Goal: Information Seeking & Learning: Learn about a topic

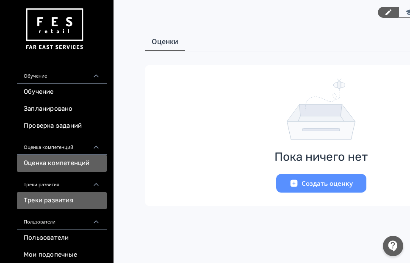
click at [46, 198] on link "Треки развития" at bounding box center [62, 200] width 90 height 17
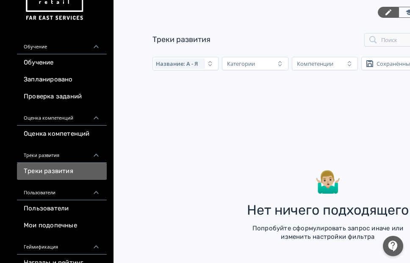
scroll to position [85, 0]
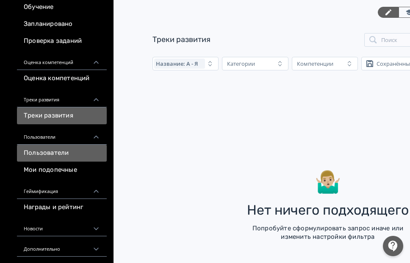
click at [63, 151] on link "Пользователи" at bounding box center [62, 153] width 90 height 17
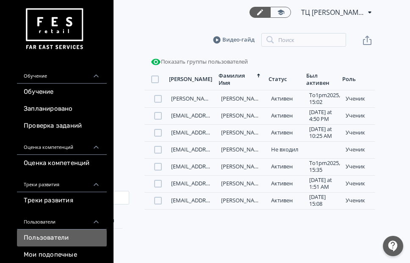
scroll to position [0, 132]
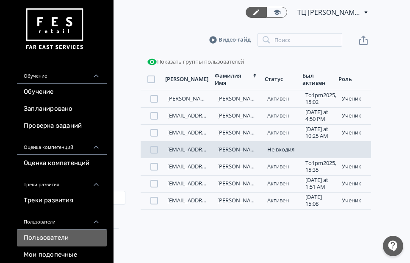
click at [287, 153] on div "Не входил" at bounding box center [283, 149] width 30 height 7
click at [233, 153] on link "[PERSON_NAME]" at bounding box center [239, 149] width 43 height 8
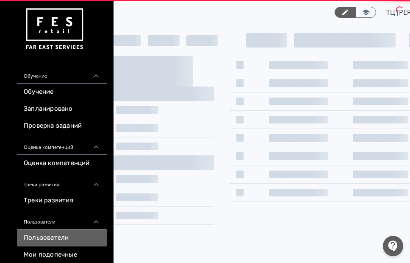
scroll to position [0, 132]
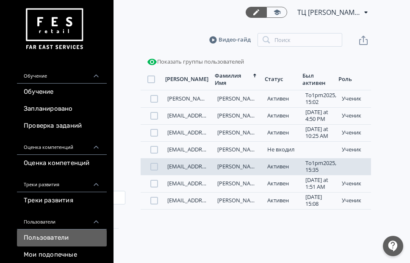
click at [274, 170] on div "Активен" at bounding box center [283, 166] width 30 height 7
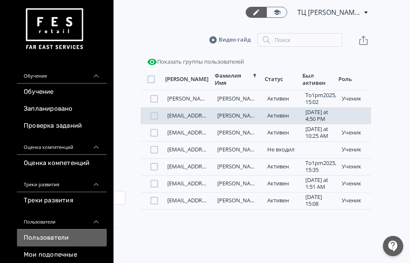
click at [274, 119] on div "Активен" at bounding box center [283, 115] width 30 height 7
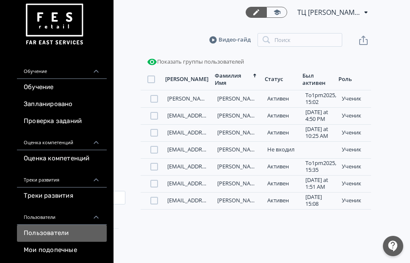
scroll to position [0, 0]
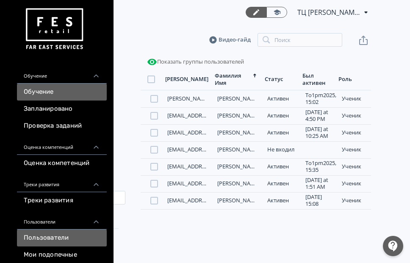
click at [39, 91] on link "Обучение" at bounding box center [62, 92] width 90 height 17
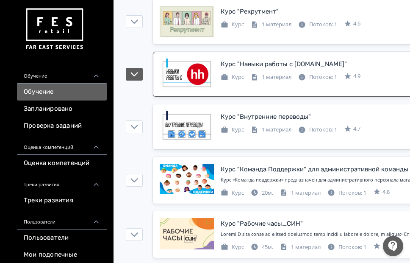
scroll to position [890, 0]
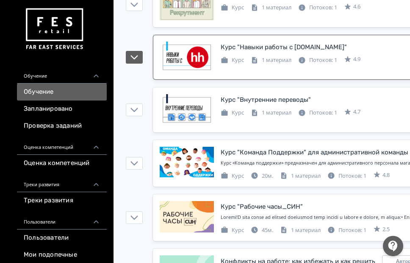
click at [256, 70] on div "Курс "Навыки работы с [DOMAIN_NAME]" Изменен: [DATE] 11:45 Курс 1 материал Пото…" at bounding box center [328, 57] width 337 height 31
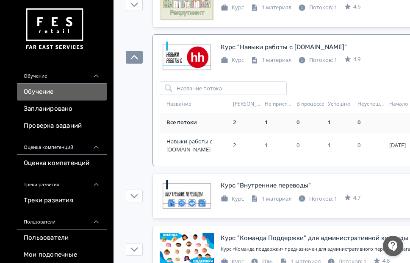
click at [258, 124] on div "2" at bounding box center [247, 122] width 28 height 8
click at [249, 125] on div "2" at bounding box center [247, 122] width 28 height 8
click at [229, 147] on span "Навыки работы с [DOMAIN_NAME]" at bounding box center [198, 145] width 63 height 17
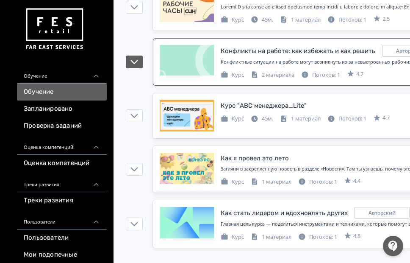
scroll to position [1101, 0]
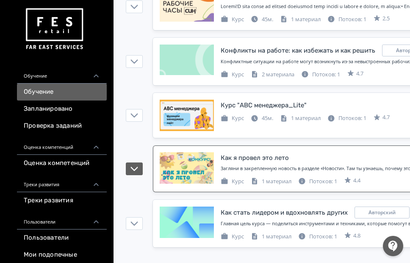
click at [226, 159] on div "Как я провел это лето" at bounding box center [255, 158] width 68 height 10
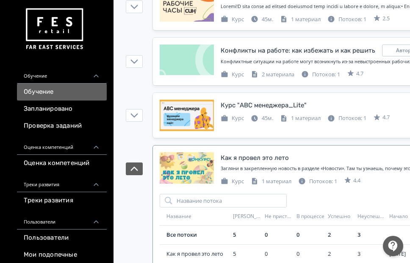
scroll to position [1143, 0]
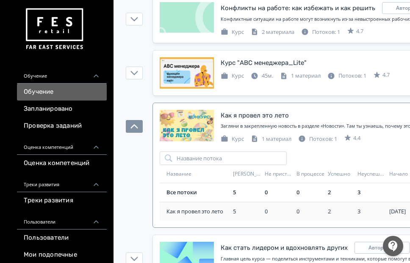
click at [232, 206] on td "5" at bounding box center [246, 211] width 32 height 19
click at [236, 210] on div "5" at bounding box center [247, 211] width 28 height 8
click at [238, 193] on div "5" at bounding box center [247, 192] width 28 height 8
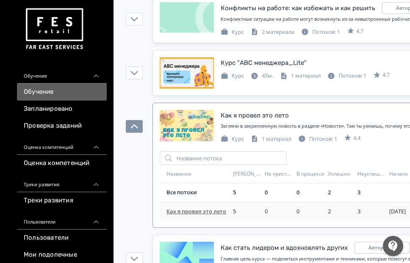
click at [225, 209] on span "Как я провел это лето" at bounding box center [198, 211] width 63 height 8
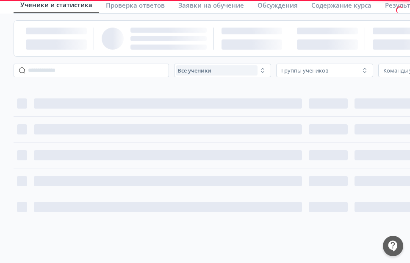
click at [225, 209] on div at bounding box center [271, 186] width 529 height 204
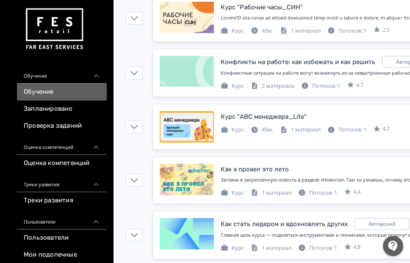
scroll to position [1101, 0]
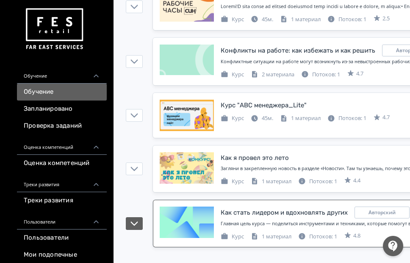
click at [256, 207] on div "Как стать лидером и вдохновлять других Авторский Изменен: [DATE] 10:20" at bounding box center [359, 212] width 276 height 12
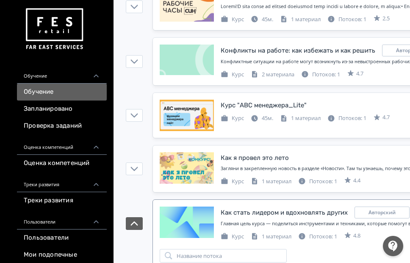
click at [255, 206] on link "Как стать лидером и вдохновлять других Авторский Изменен: [DATE] 10:20 Главная …" at bounding box center [328, 223] width 350 height 47
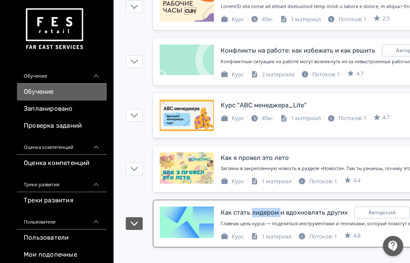
click at [255, 206] on link "Как стать лидером и вдохновлять других Авторский Изменен: [DATE] 10:20 Главная …" at bounding box center [328, 223] width 350 height 47
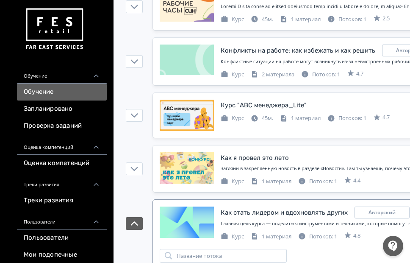
click at [240, 214] on div "Как стать лидером и вдохновлять других" at bounding box center [284, 213] width 127 height 10
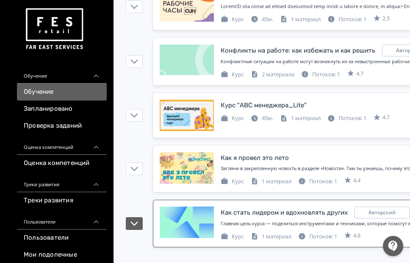
click at [234, 219] on div "Как стать лидером и вдохновлять других Авторский Изменен: [DATE] 10:20 Главная …" at bounding box center [359, 223] width 276 height 34
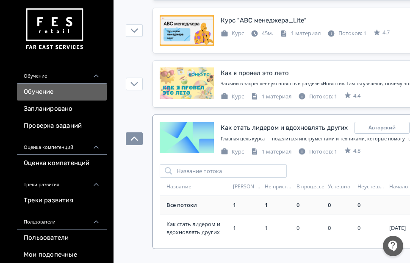
scroll to position [1187, 0]
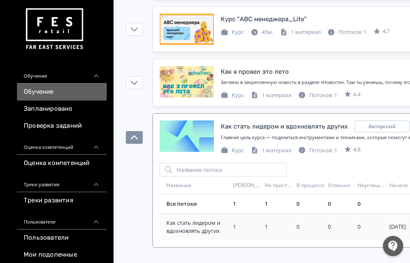
click at [234, 223] on div "1" at bounding box center [247, 227] width 28 height 8
click at [237, 228] on div "1" at bounding box center [247, 227] width 28 height 8
click at [262, 231] on td "1" at bounding box center [278, 226] width 32 height 27
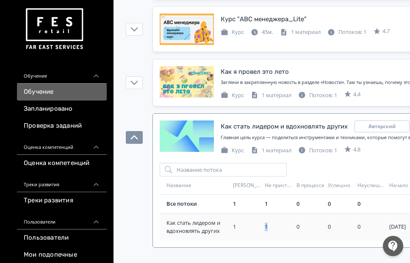
click at [262, 231] on td "1" at bounding box center [278, 226] width 32 height 27
click at [190, 230] on span "Как стать лидером и вдохновлять других" at bounding box center [198, 227] width 63 height 17
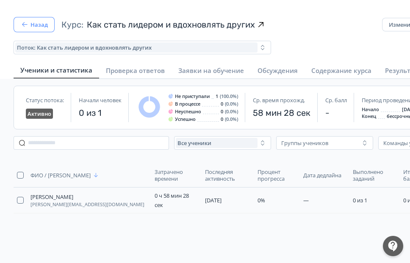
click at [28, 26] on icon "button" at bounding box center [24, 24] width 8 height 8
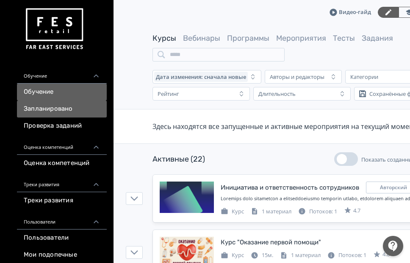
click at [48, 108] on link "Запланировано" at bounding box center [62, 108] width 90 height 17
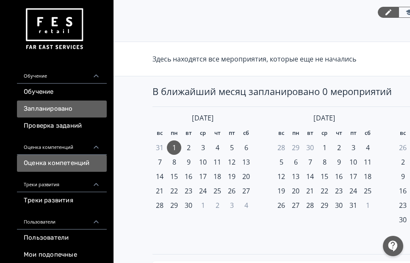
click at [53, 164] on link "Оценка компетенций" at bounding box center [62, 163] width 90 height 17
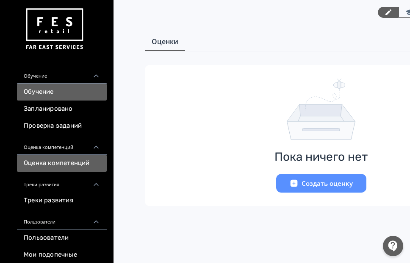
click at [54, 92] on link "Обучение" at bounding box center [62, 92] width 90 height 17
